Goal: Task Accomplishment & Management: Use online tool/utility

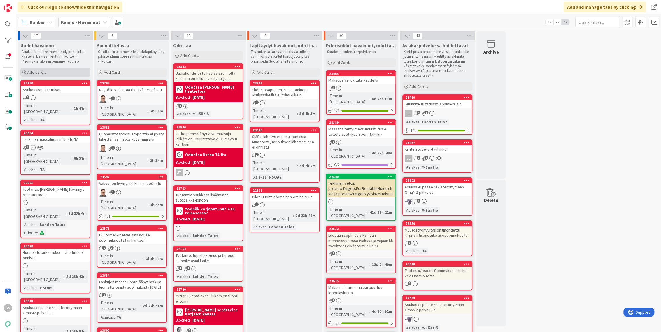
click at [43, 71] on span "Add Card..." at bounding box center [36, 72] width 19 height 5
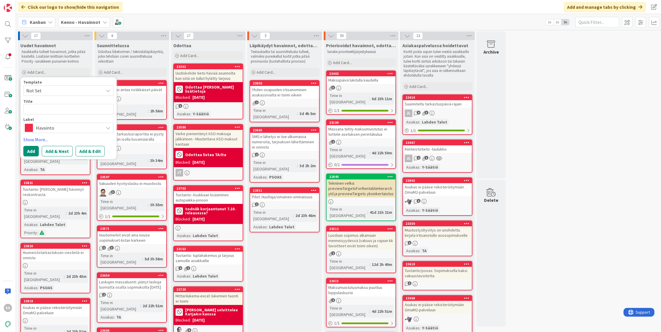
type textarea "x"
type textarea "Re"
type textarea "x"
type textarea "Res"
type textarea "x"
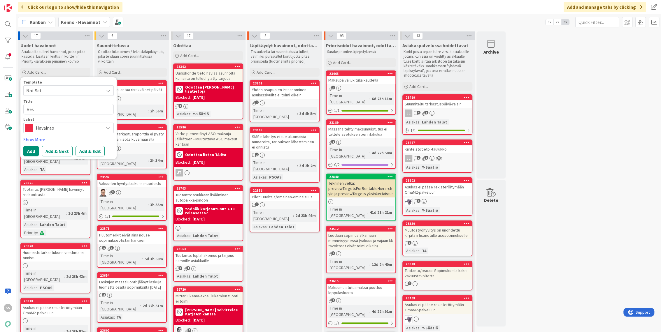
type textarea "Resk"
type textarea "x"
type textarea "Resko"
type textarea "x"
type textarea "Reskon"
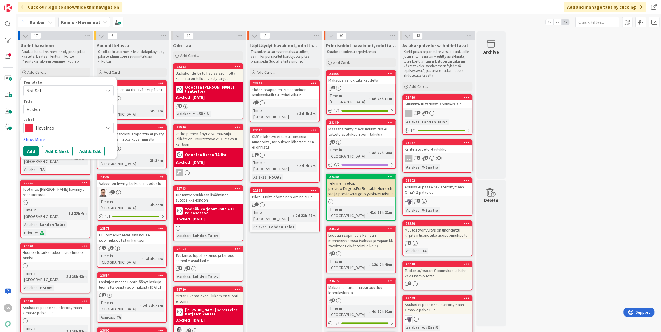
type textarea "x"
type textarea "Reskont"
type textarea "x"
type textarea "Reskontr"
type textarea "x"
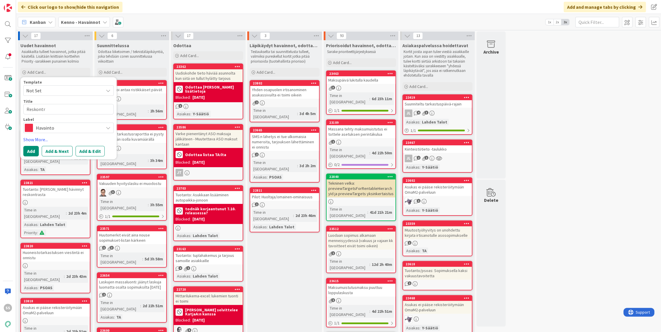
type textarea "Reskontra"
type textarea "x"
type textarea "Reskontraj"
type textarea "x"
type textarea "Reskontrajn"
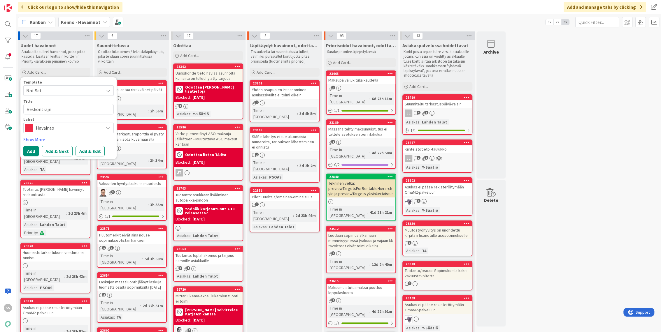
type textarea "x"
type textarea "Reskontrajn"
type textarea "x"
type textarea "Reskontrajn r"
type textarea "x"
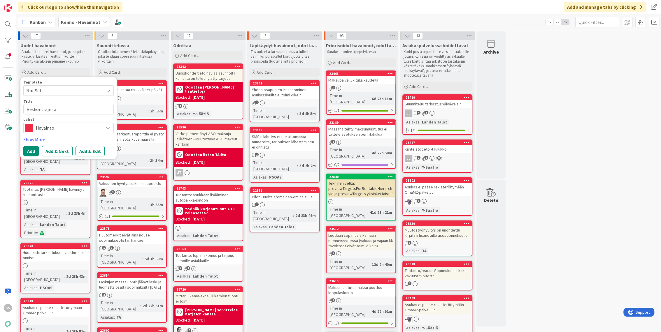
type textarea "Reskontrajn raj"
type textarea "x"
type textarea "Reskontrajn ra"
type textarea "x"
type textarea "Reskontrajn r"
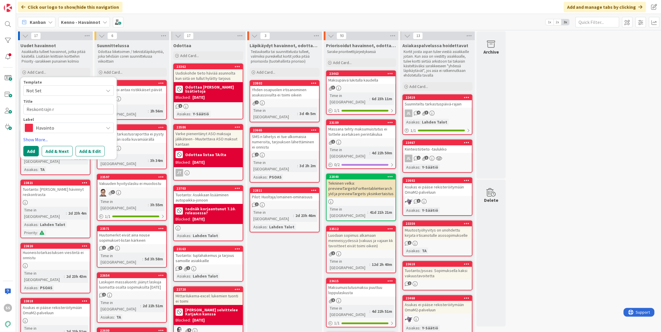
type textarea "x"
type textarea "Reskontrajn"
type textarea "x"
type textarea "Reskontrajn"
type textarea "x"
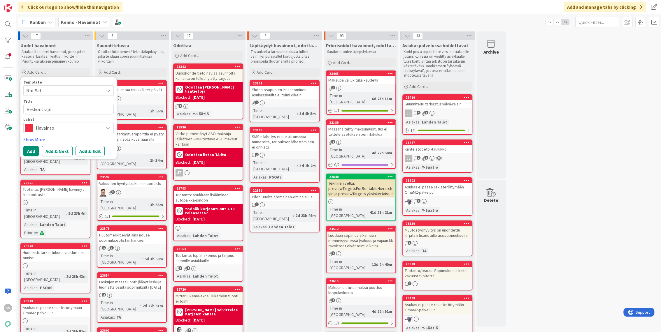
type textarea "Reskontraj"
type textarea "x"
type textarea "Reskontra"
type textarea "x"
type textarea "Reskontran"
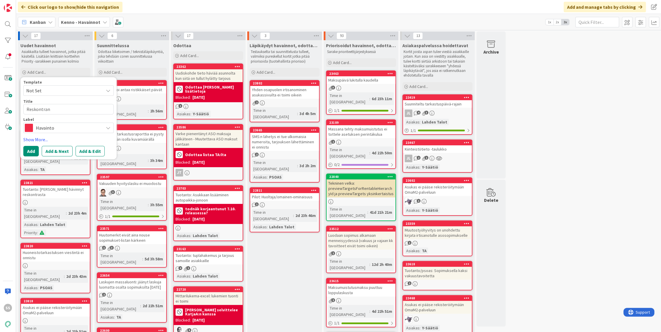
type textarea "x"
type textarea "Reskontran"
type textarea "x"
type textarea "Reskontran r"
type textarea "x"
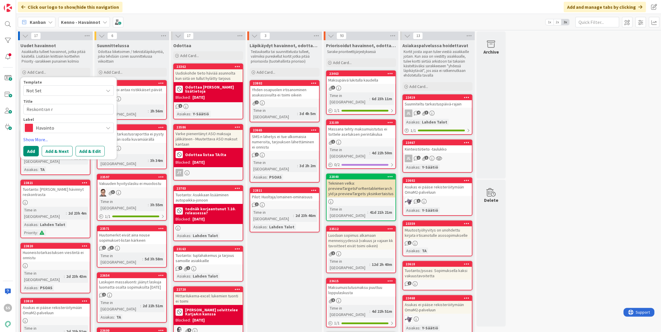
type textarea "Reskontran ra"
type textarea "x"
type textarea "Reskontran raj"
type textarea "x"
type textarea "Reskontran raja"
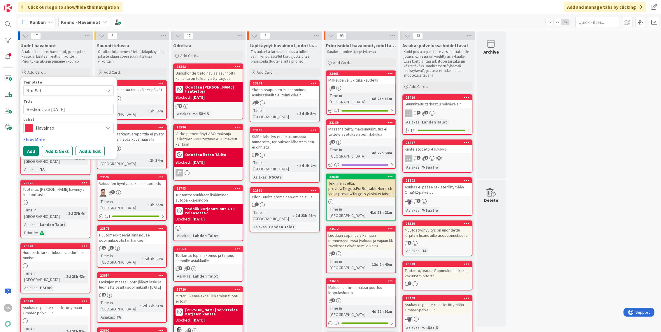
type textarea "x"
type textarea "Reskontran rajau"
type textarea "x"
type textarea "Reskontran rajauk"
type textarea "x"
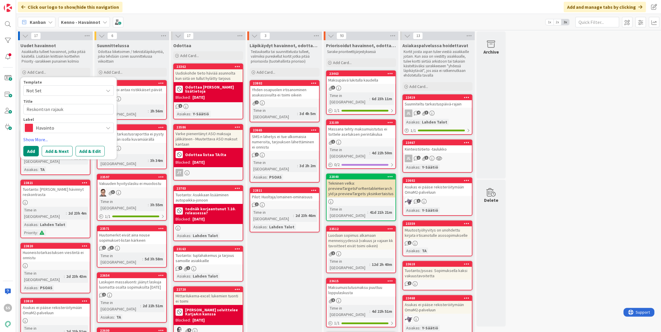
type textarea "Reskontran rajauks"
type textarea "x"
type textarea "Reskontran rajaukse"
type textarea "x"
type textarea "Reskontran rajaukset"
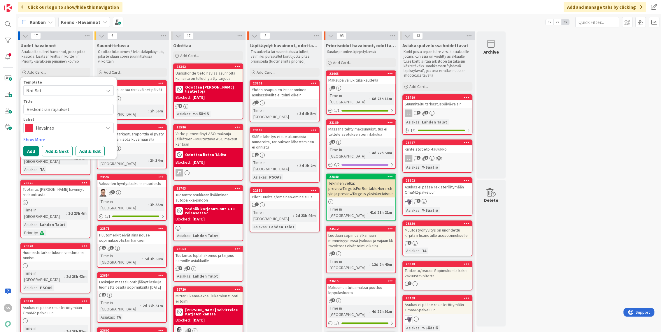
type textarea "x"
type textarea "Reskontran rajaukset"
click at [88, 152] on button "Add & Edit" at bounding box center [90, 151] width 29 height 10
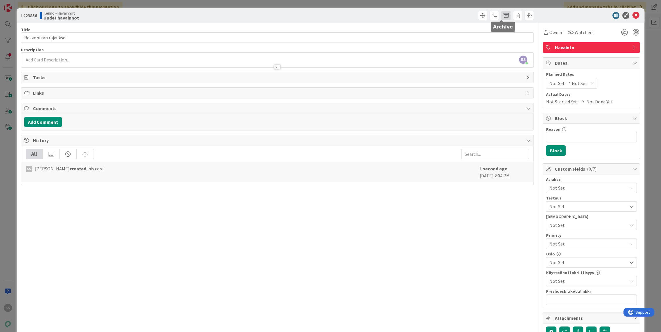
click at [502, 13] on span at bounding box center [505, 15] width 9 height 9
click at [511, 44] on button "Archive" at bounding box center [515, 43] width 23 height 10
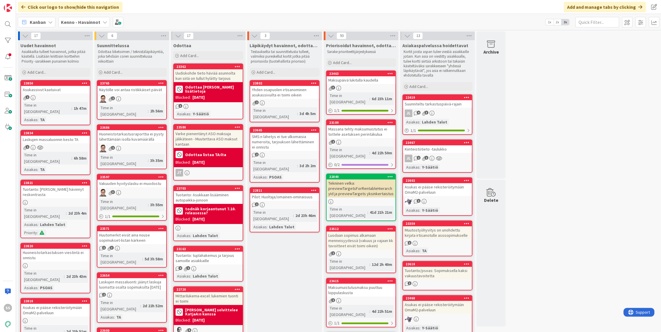
click at [83, 25] on span "Kenno - Havainnot" at bounding box center [80, 22] width 39 height 7
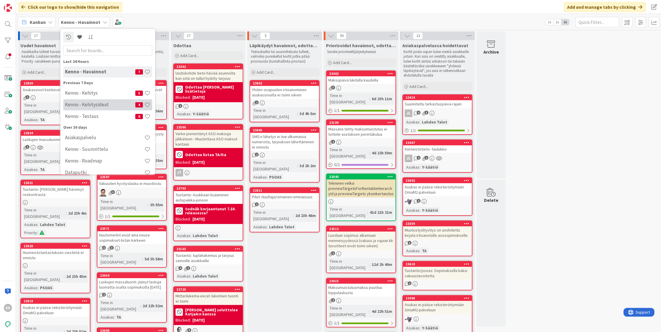
click at [100, 105] on h4 "Kenno - Kehitysideat" at bounding box center [100, 105] width 70 height 6
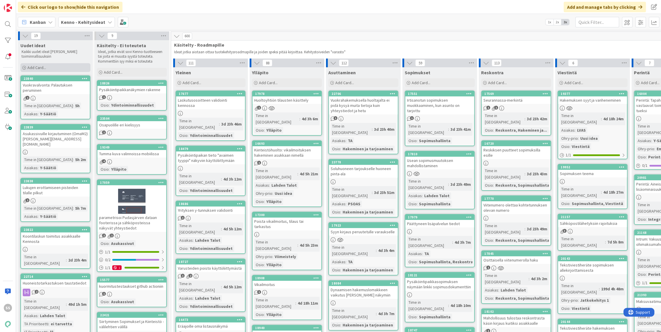
click at [40, 66] on span "Add Card..." at bounding box center [36, 67] width 19 height 5
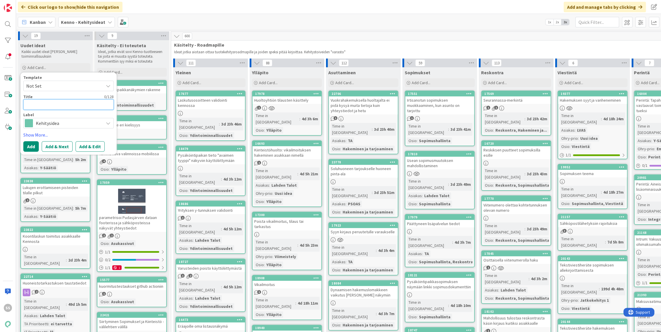
paste textarea "Reskontra 'Sopimuksen haku sopimusnumerolla'"
type textarea "x"
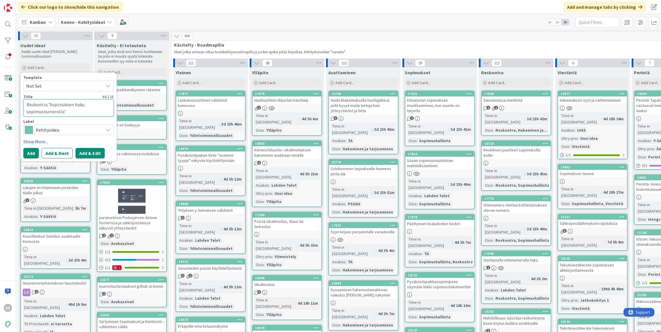
type textarea "Reskontra 'Sopimuksen haku sopimusnumerolla'"
click at [94, 153] on button "Add & Edit" at bounding box center [90, 153] width 29 height 10
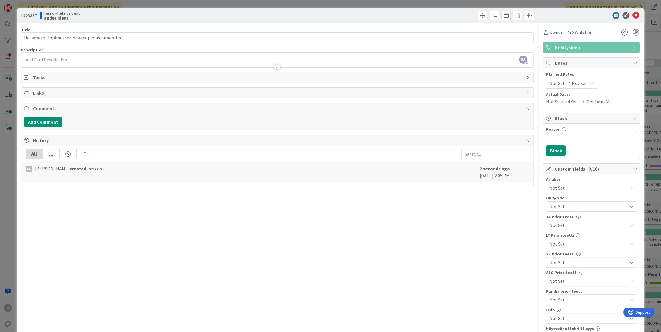
click at [87, 63] on div at bounding box center [277, 64] width 512 height 6
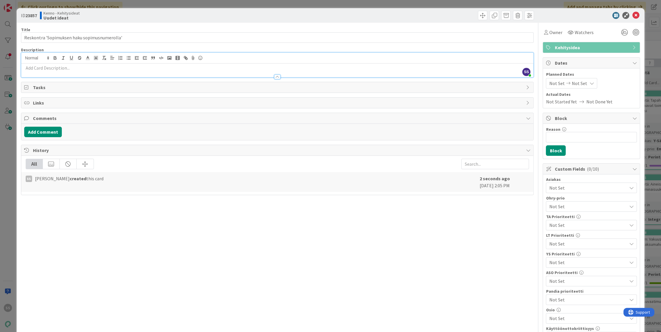
click at [82, 66] on p at bounding box center [277, 68] width 507 height 7
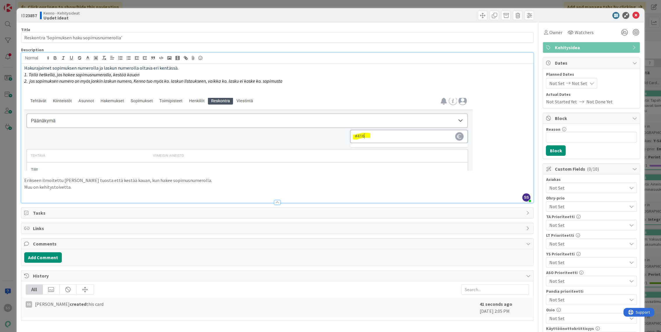
click at [570, 186] on span "Not Set" at bounding box center [588, 188] width 78 height 7
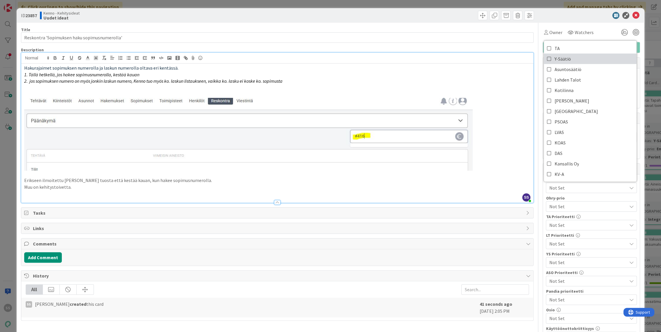
click at [565, 60] on span "Y-Säätiö" at bounding box center [562, 59] width 16 height 9
click at [335, 17] on div at bounding box center [406, 15] width 255 height 9
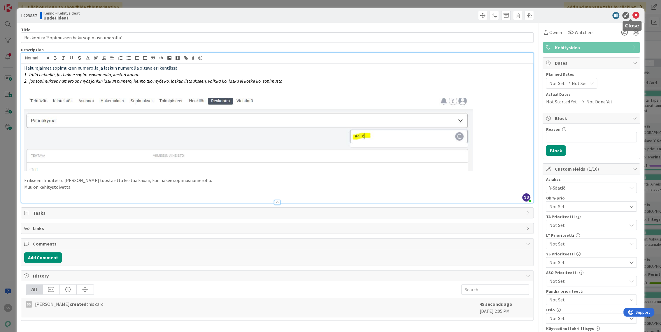
click at [632, 14] on icon at bounding box center [635, 15] width 7 height 7
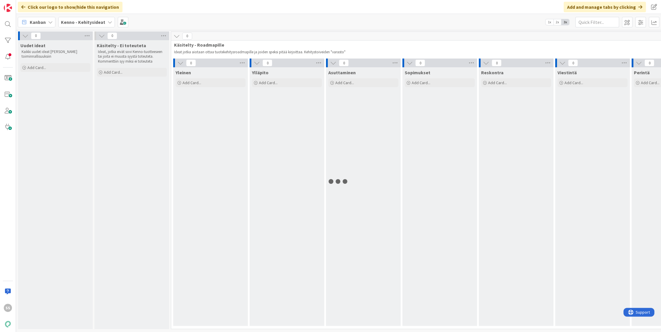
click at [75, 21] on b "Kenno - Kehitysideat" at bounding box center [83, 22] width 44 height 6
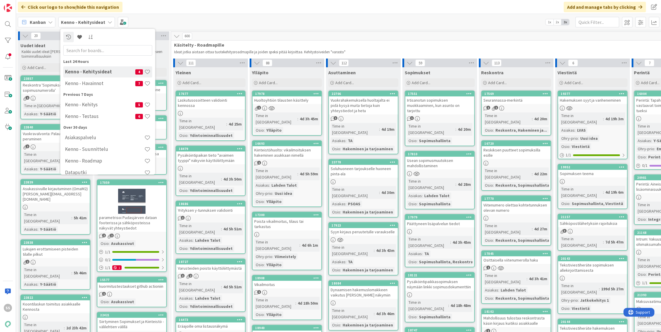
drag, startPoint x: 75, startPoint y: 21, endPoint x: 227, endPoint y: 13, distance: 152.1
click at [250, 7] on div "Click our logo to show/hide this navigation Add and manage tabs by clicking" at bounding box center [338, 7] width 645 height 14
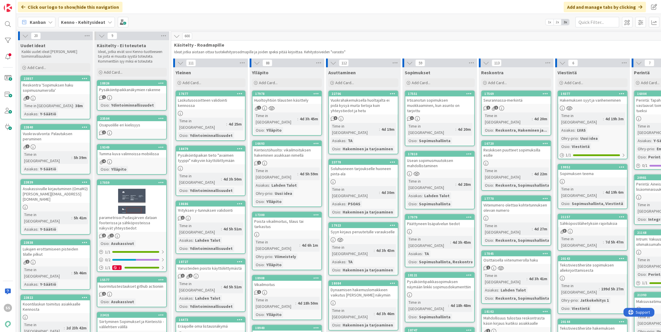
click at [91, 23] on b "Kenno - Kehitysideat" at bounding box center [83, 22] width 44 height 6
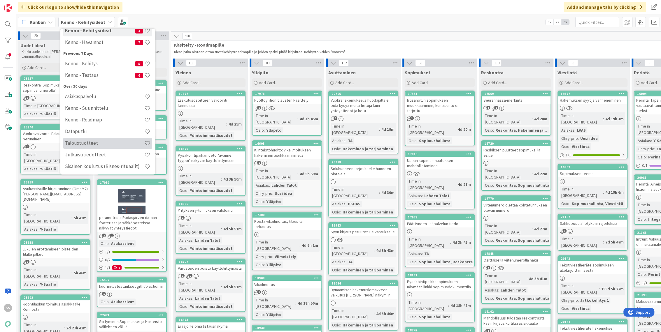
scroll to position [42, 0]
click at [97, 142] on h4 "Taloustuotteet" at bounding box center [104, 143] width 79 height 6
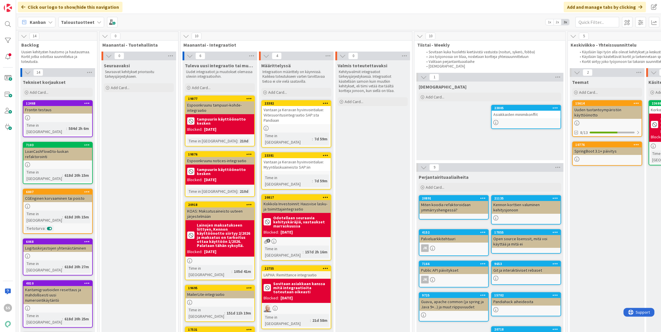
click at [188, 35] on icon at bounding box center [186, 36] width 6 height 6
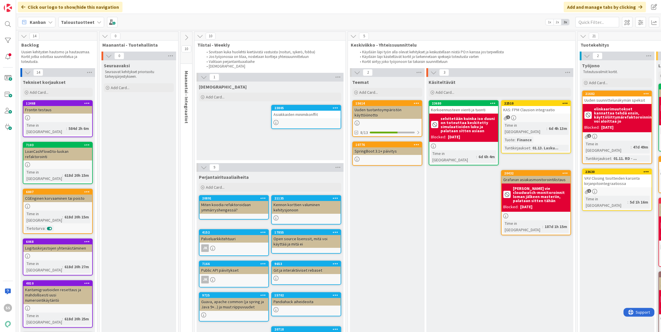
click at [197, 35] on icon at bounding box center [200, 36] width 6 height 6
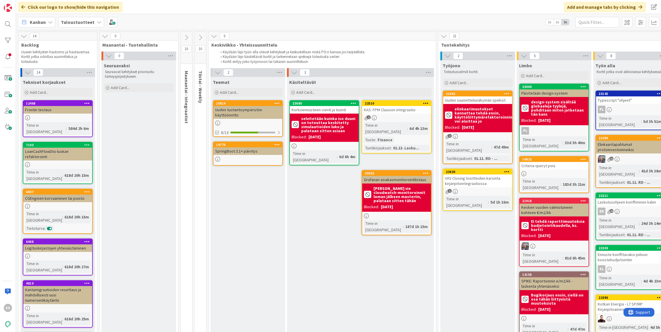
click at [188, 36] on icon at bounding box center [186, 37] width 6 height 6
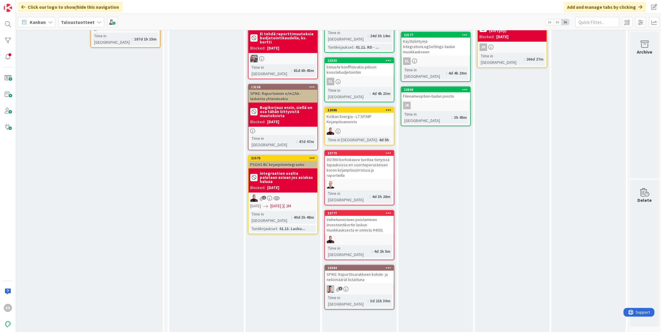
scroll to position [155, 496]
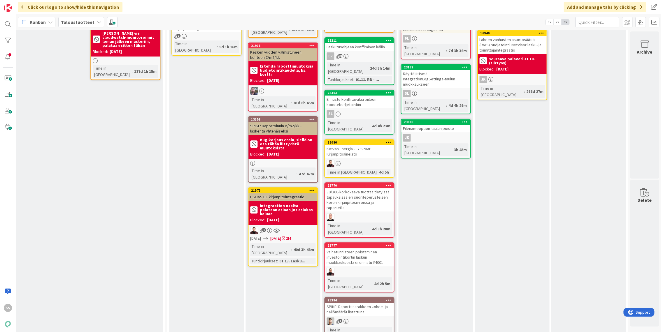
click at [280, 204] on b "integraation osalta palataan asiaan jos asiakas haluaa" at bounding box center [288, 210] width 56 height 12
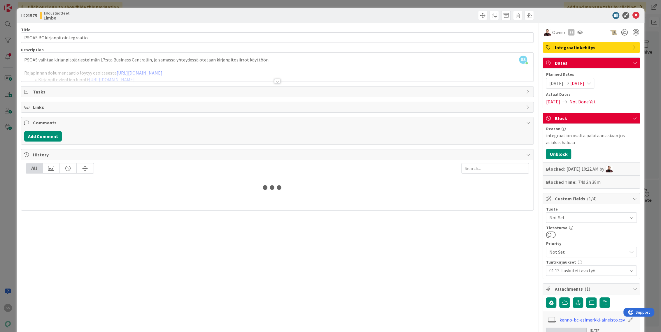
click at [274, 81] on div at bounding box center [277, 81] width 6 height 5
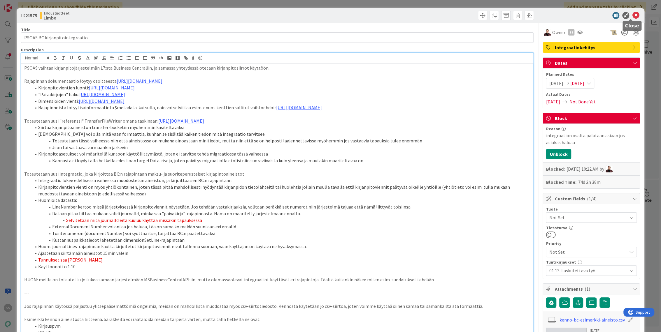
click at [632, 13] on icon at bounding box center [635, 15] width 7 height 7
